Goal: Task Accomplishment & Management: Manage account settings

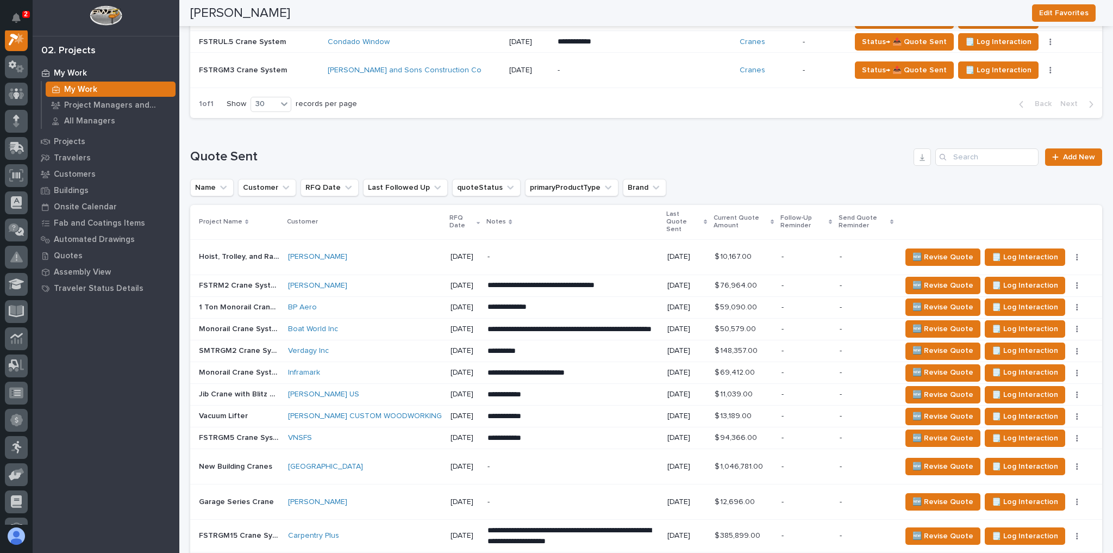
scroll to position [1000, 0]
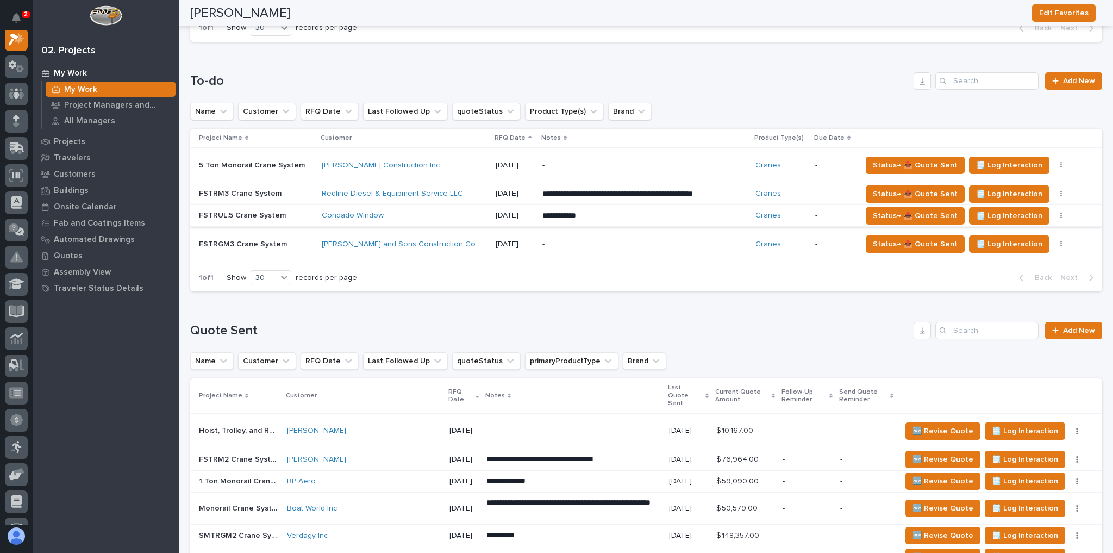
click at [1060, 213] on icon "button" at bounding box center [1061, 216] width 2 height 7
click at [1017, 265] on span "Status→ ⏳ Inactive" at bounding box center [999, 271] width 66 height 13
click at [994, 265] on div "**********" at bounding box center [646, 176] width 912 height 250
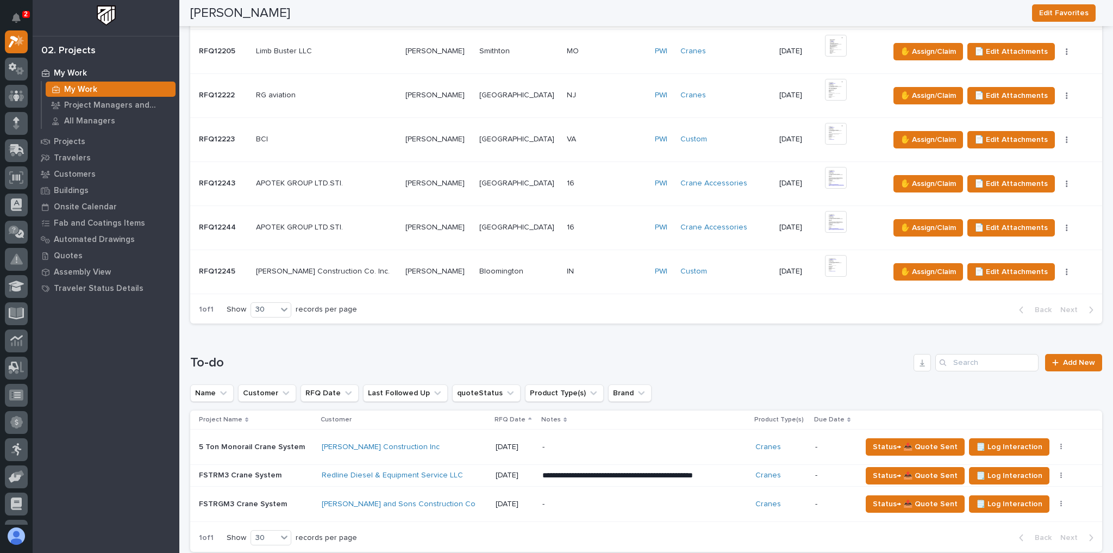
scroll to position [826, 0]
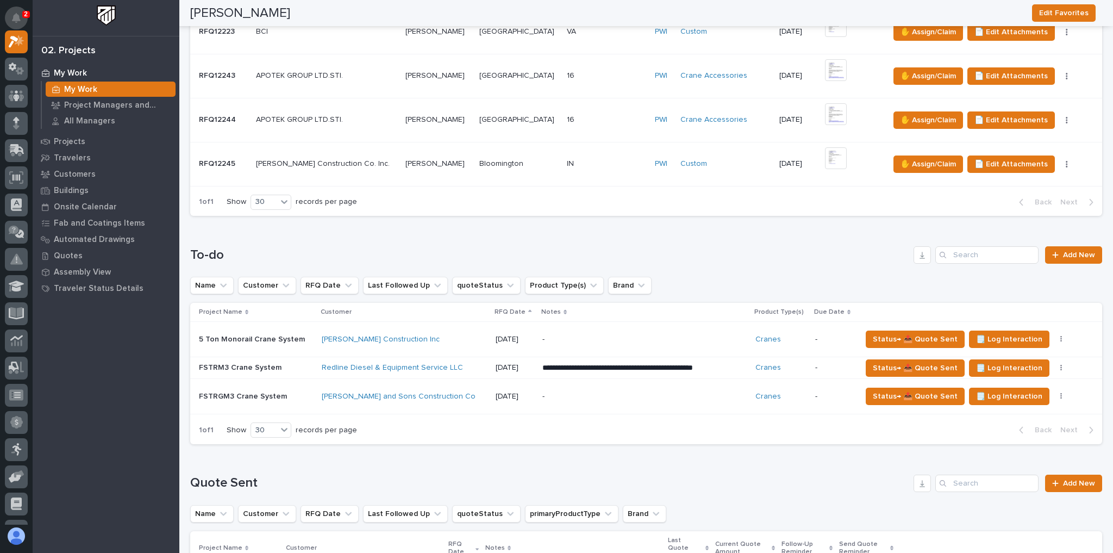
click at [21, 18] on button "Notifications" at bounding box center [16, 18] width 23 height 23
click at [34, 8] on div at bounding box center [106, 18] width 147 height 36
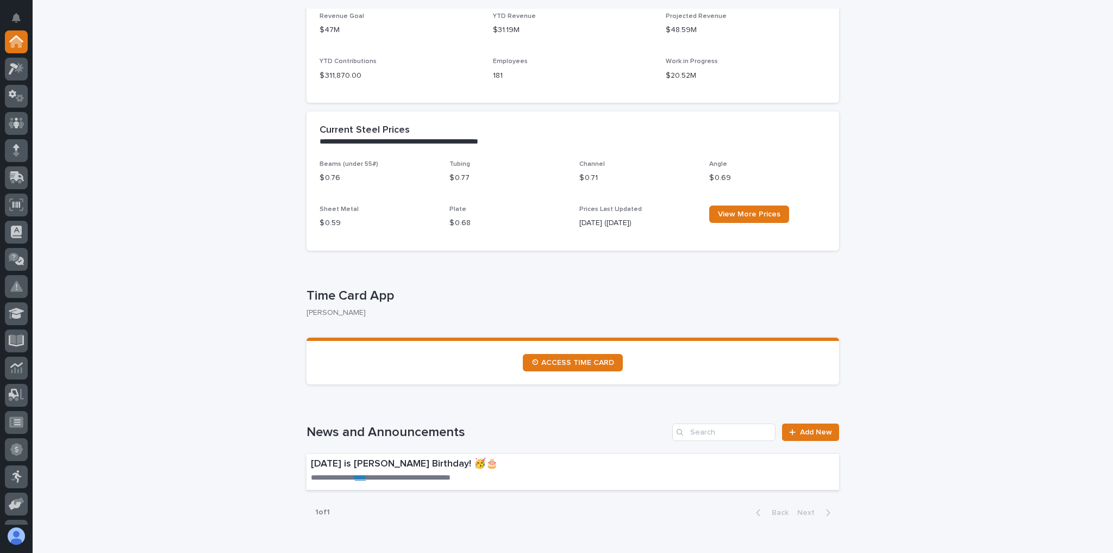
scroll to position [435, 0]
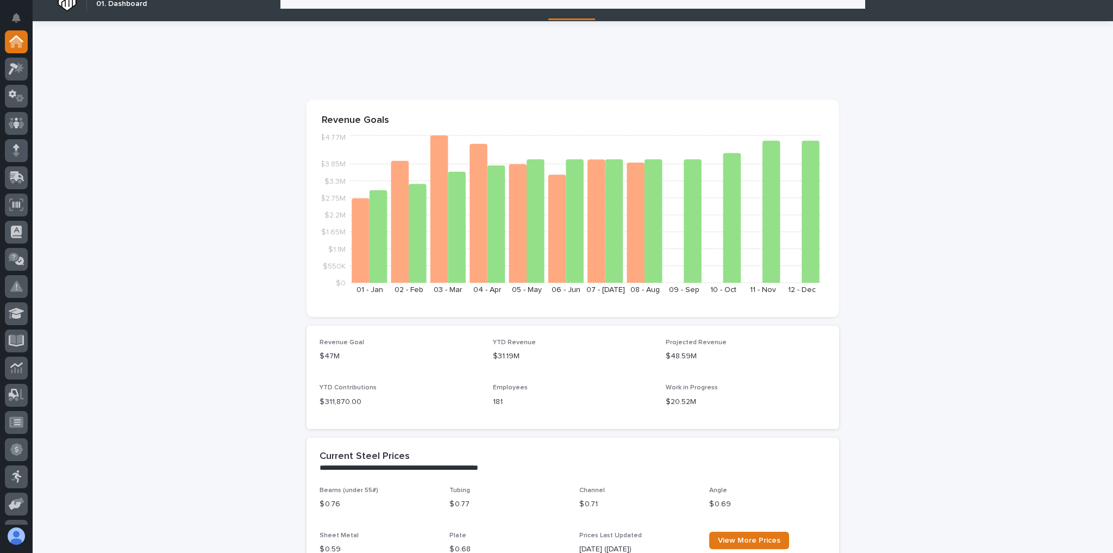
scroll to position [0, 0]
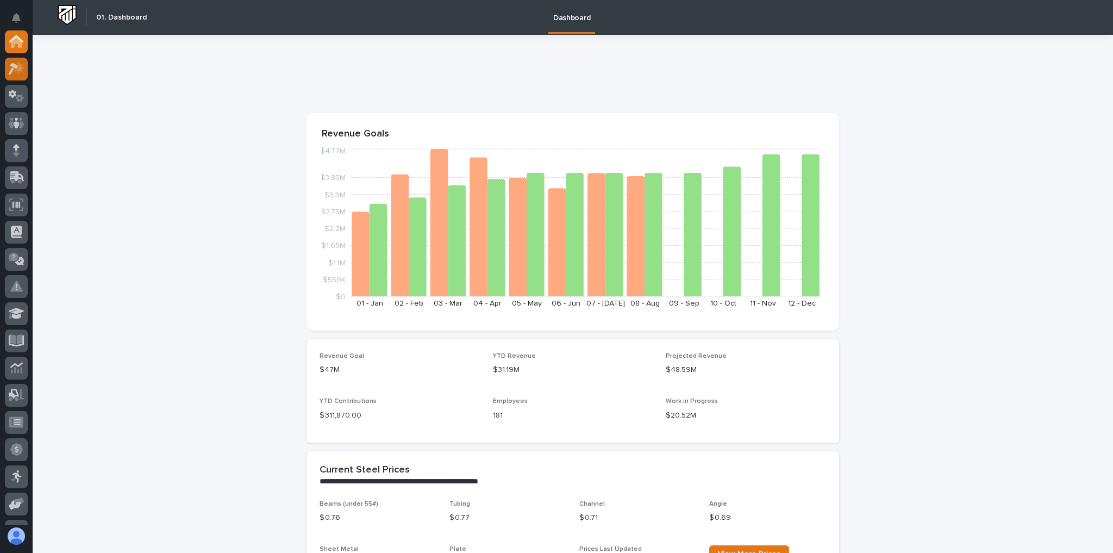
click at [23, 66] on icon at bounding box center [17, 69] width 16 height 13
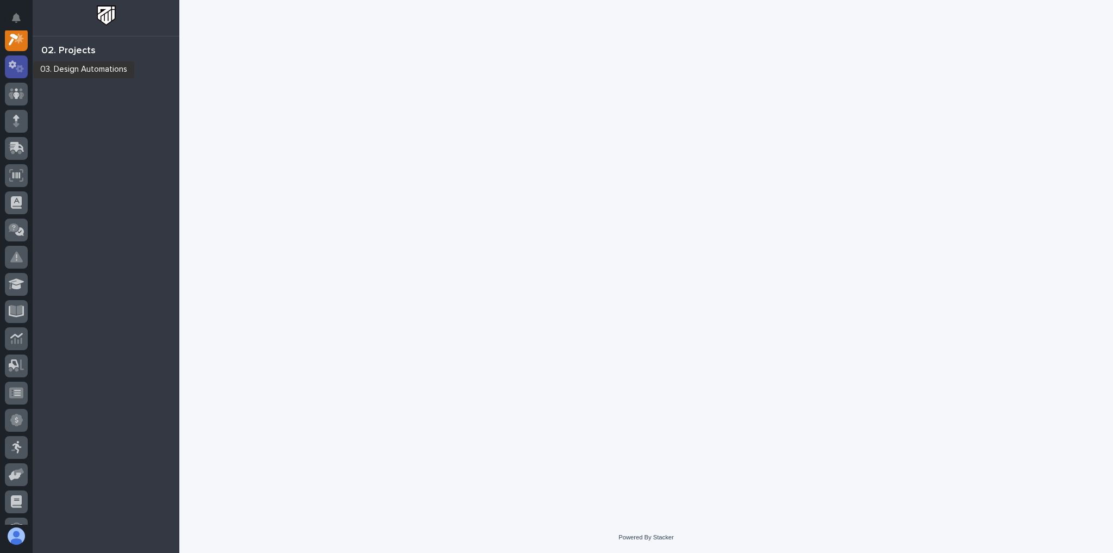
scroll to position [27, 0]
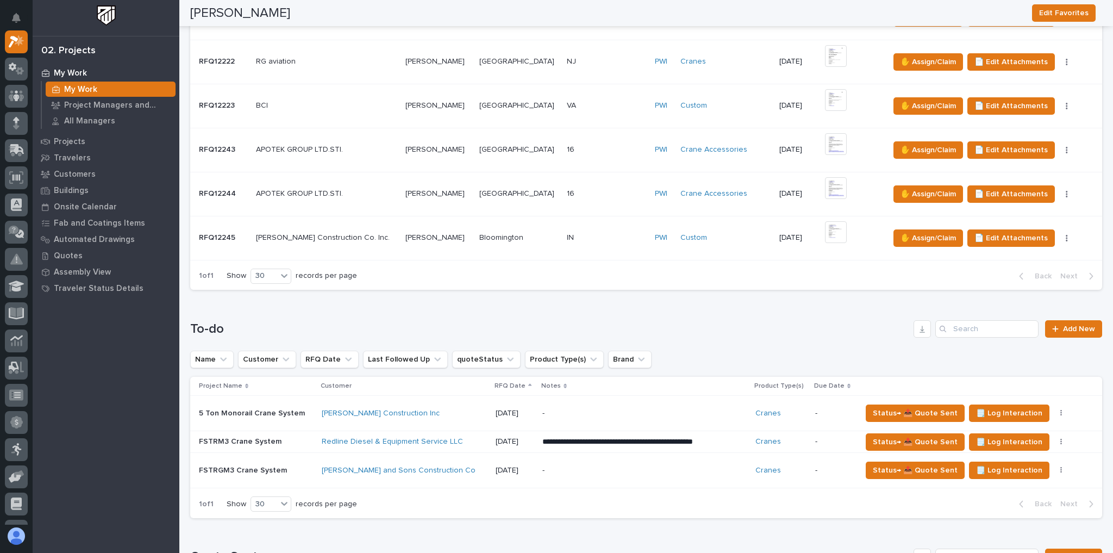
scroll to position [826, 0]
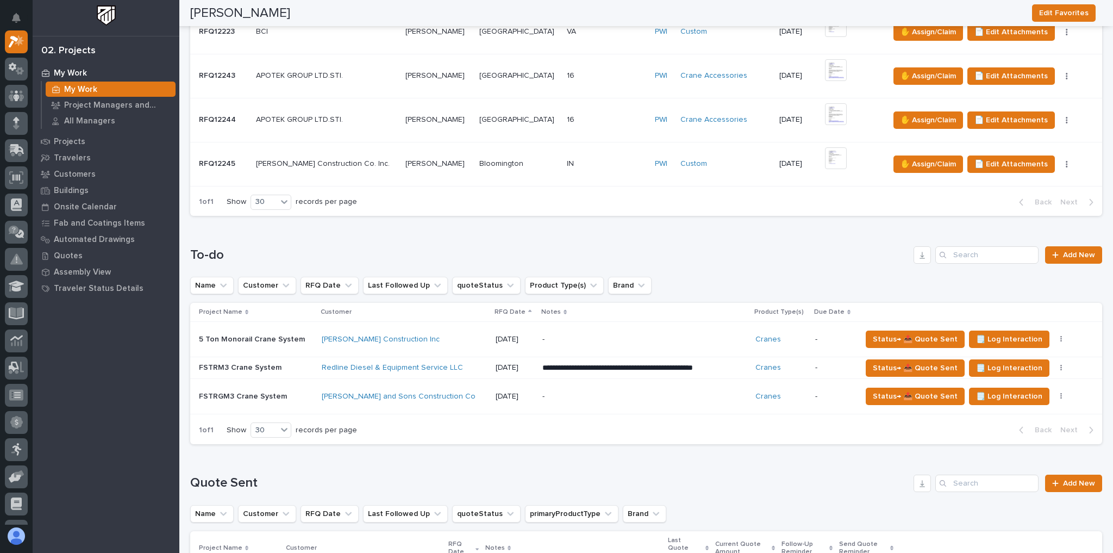
click at [482, 386] on td "[PERSON_NAME] and Sons Construction Co" at bounding box center [404, 396] width 174 height 35
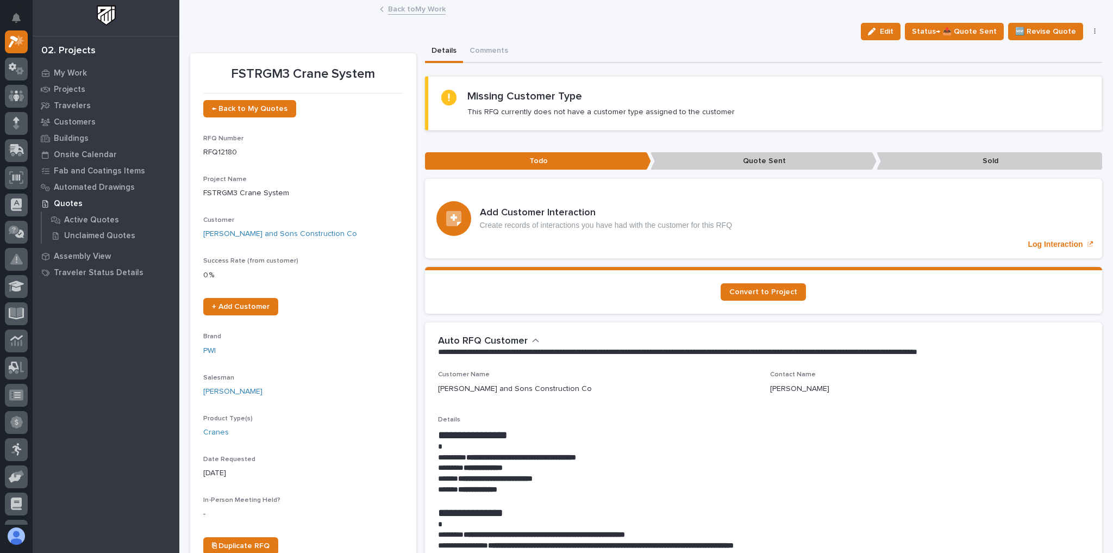
drag, startPoint x: 583, startPoint y: 389, endPoint x: 435, endPoint y: 391, distance: 147.8
copy p "[PERSON_NAME] and Sons Construction Co"
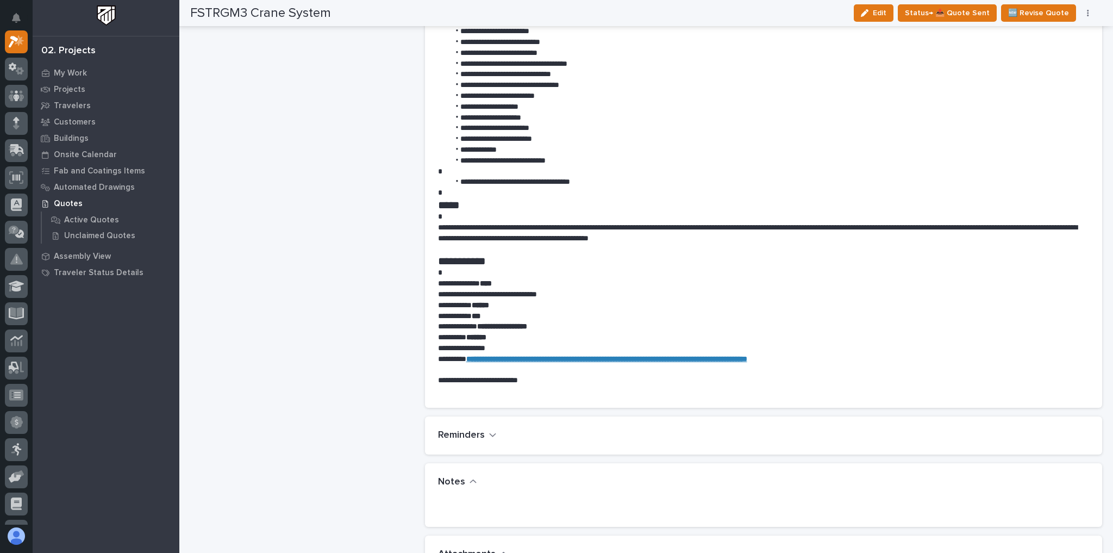
scroll to position [696, 0]
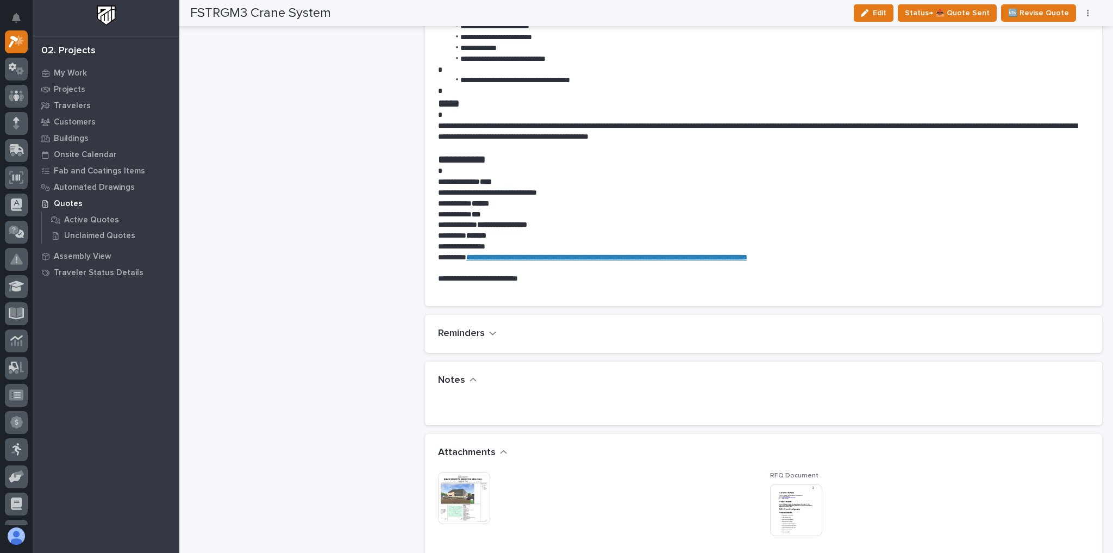
click at [476, 486] on img at bounding box center [464, 498] width 52 height 52
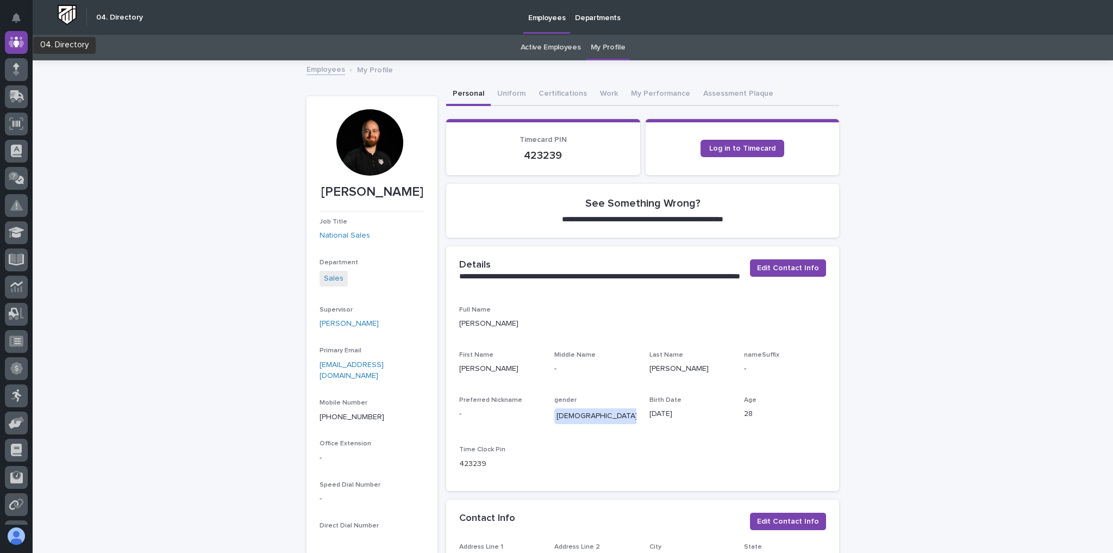
scroll to position [38, 0]
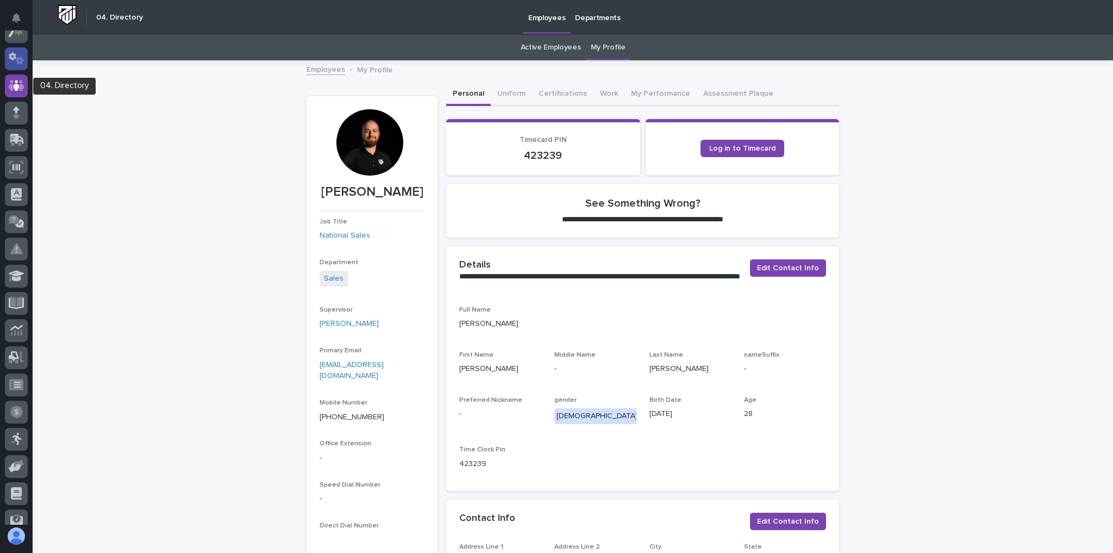
click at [13, 56] on icon at bounding box center [17, 58] width 16 height 13
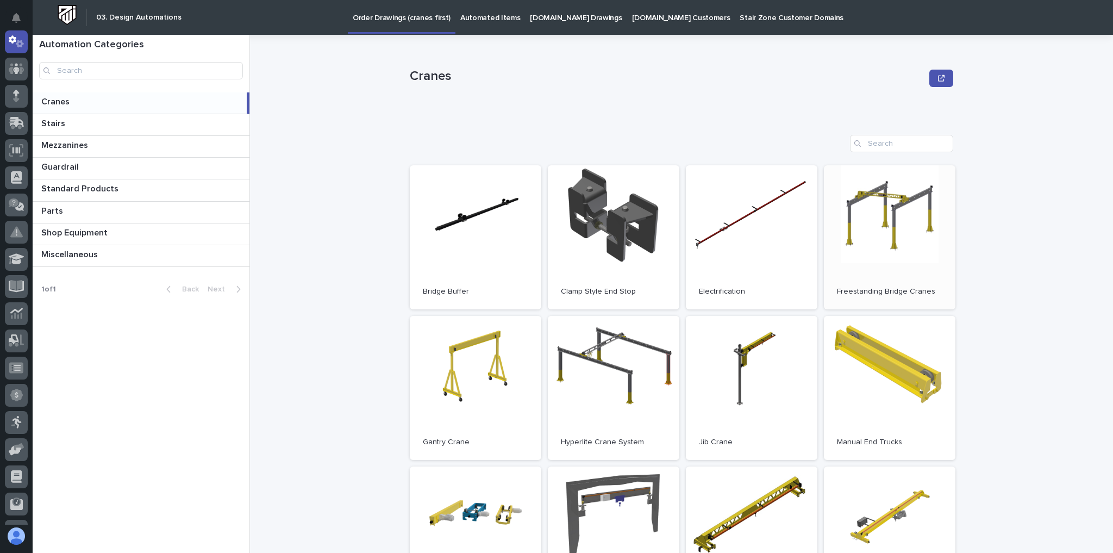
click at [857, 223] on link "Open" at bounding box center [890, 237] width 132 height 144
